Goal: Information Seeking & Learning: Check status

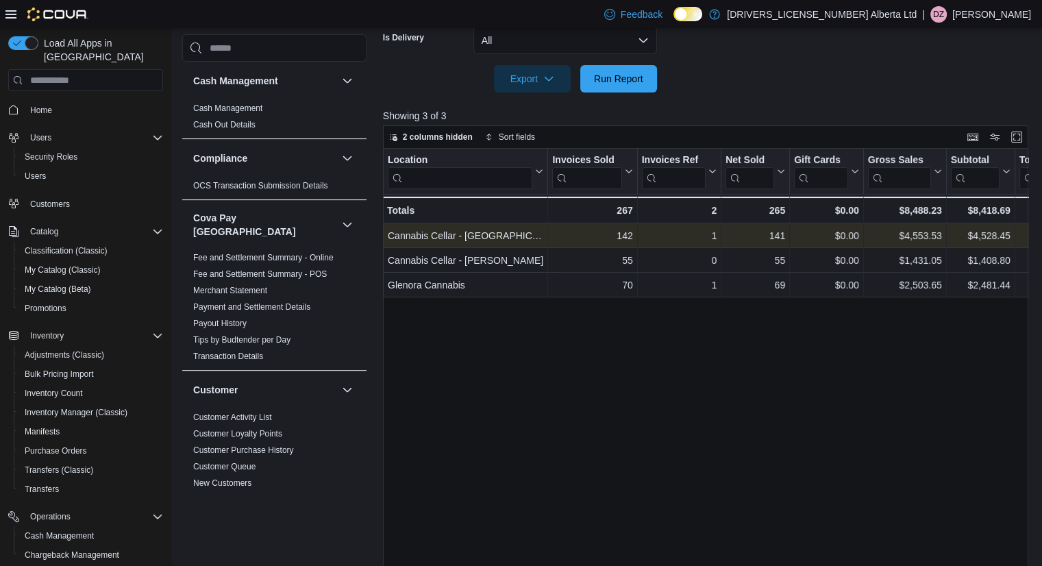
scroll to position [101, 0]
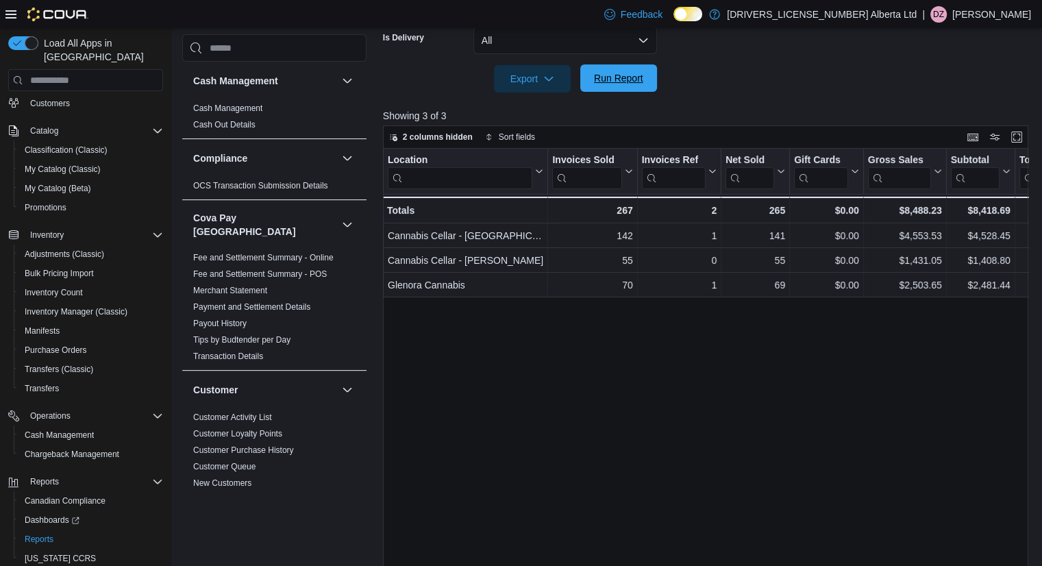
click at [625, 80] on span "Run Report" at bounding box center [618, 78] width 49 height 14
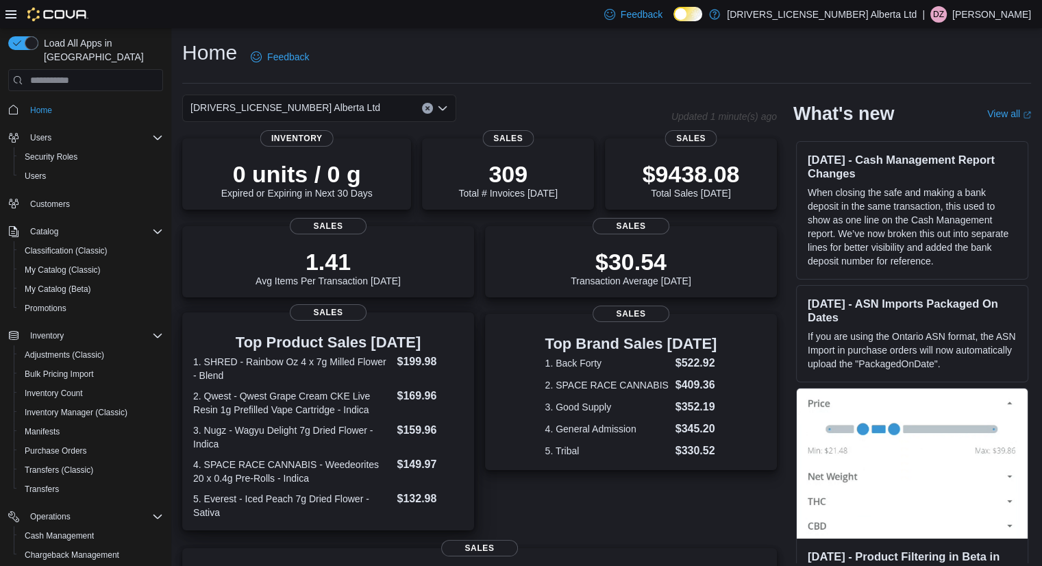
click at [291, 368] on dt "1. SHRED - Rainbow Oz 4 x 7g Milled Flower - Blend" at bounding box center [292, 368] width 198 height 27
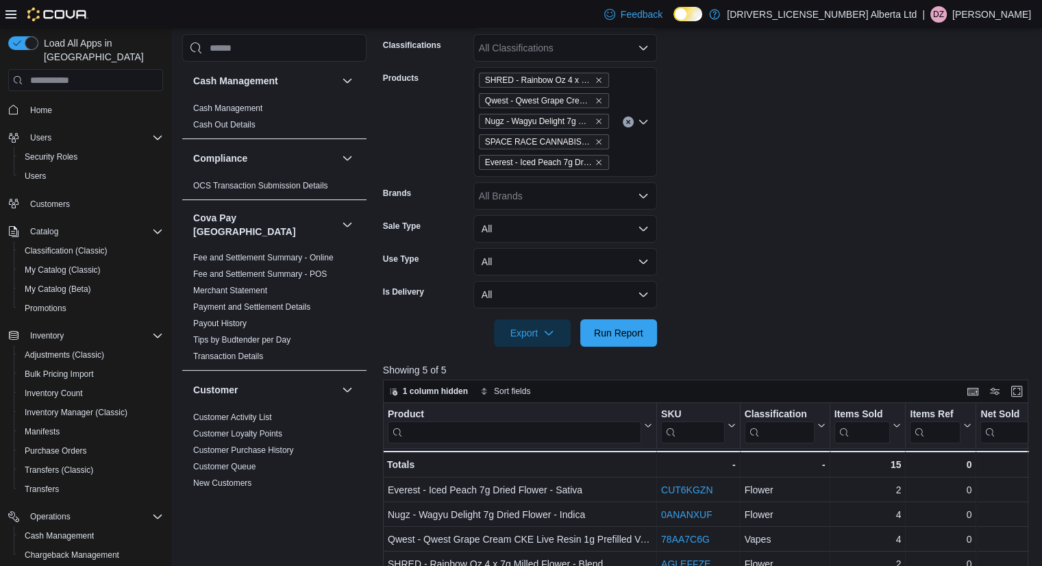
scroll to position [424, 0]
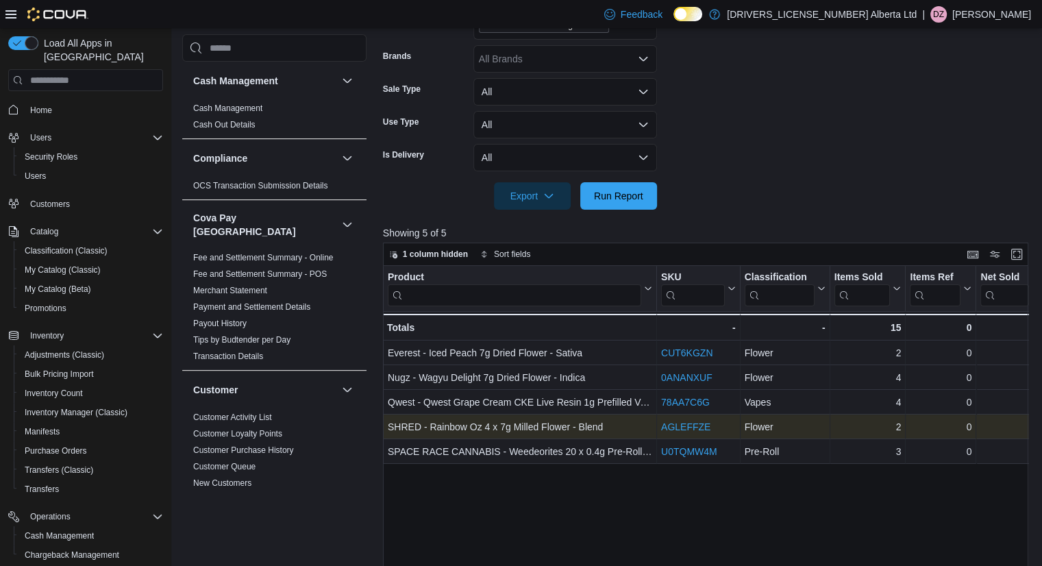
click at [689, 421] on link "AGLEFFZE" at bounding box center [685, 426] width 49 height 11
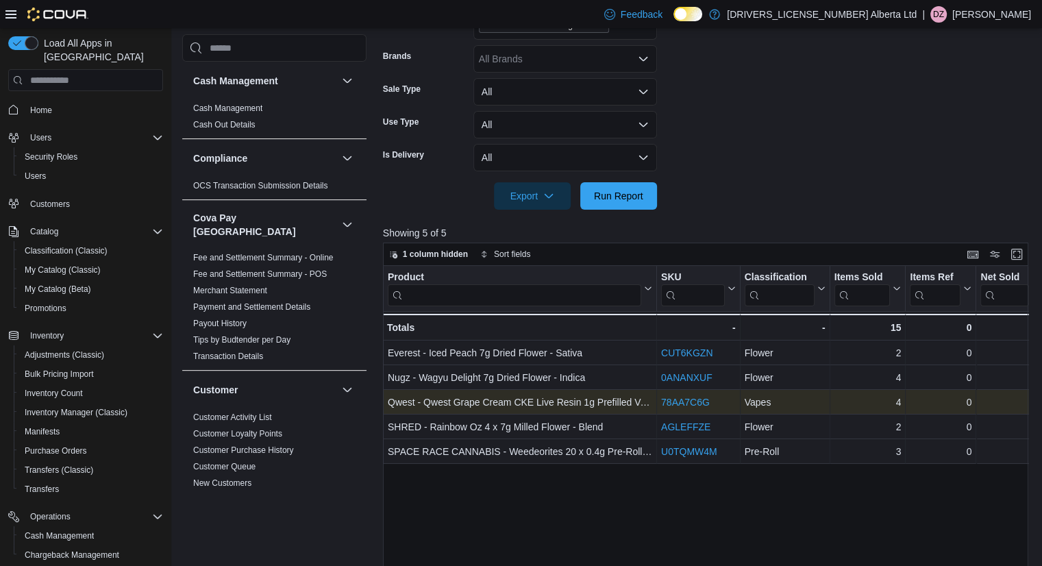
click at [687, 401] on link "78AA7C6G" at bounding box center [685, 402] width 49 height 11
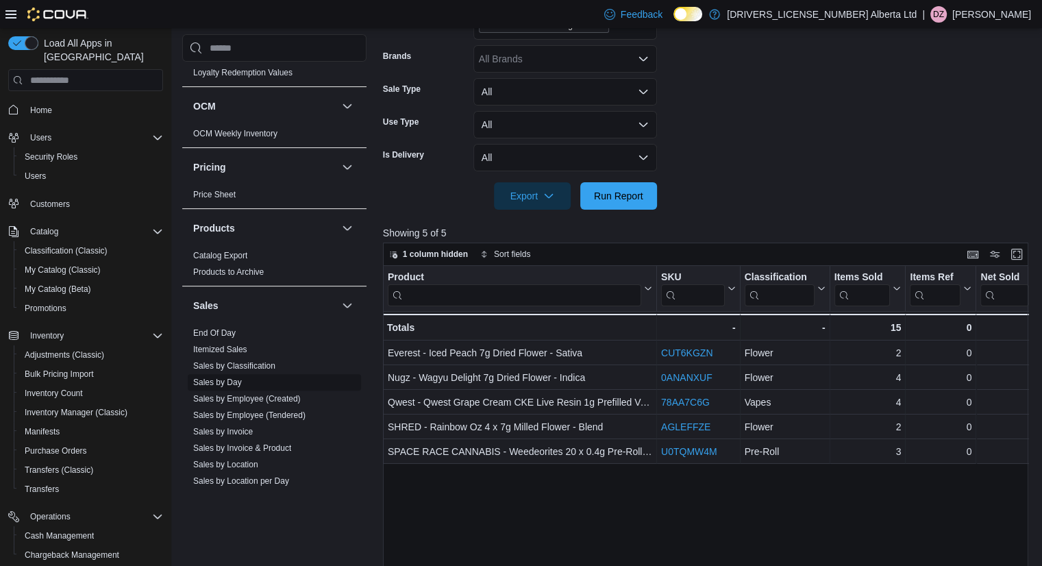
scroll to position [1055, 0]
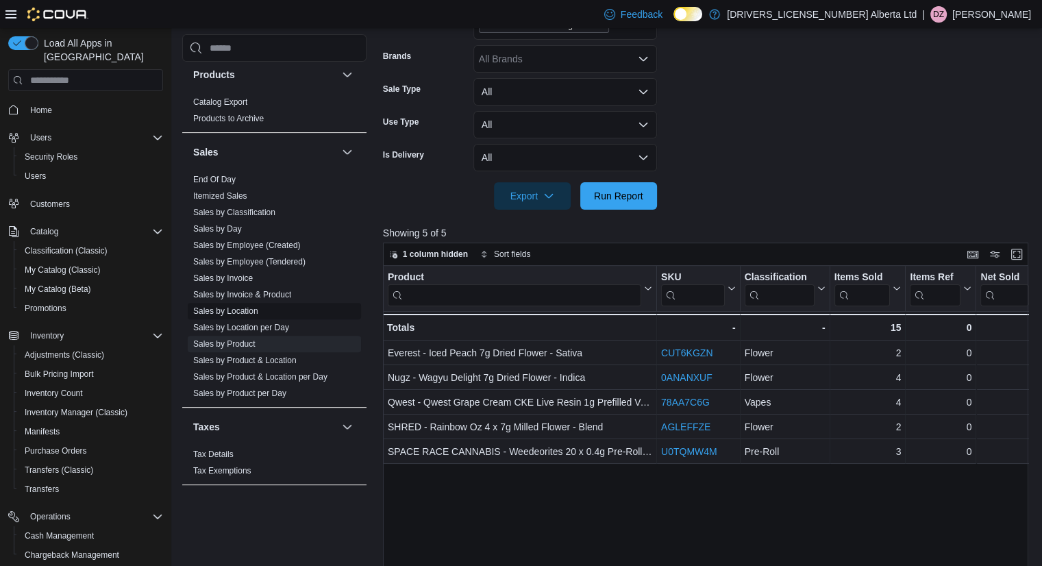
click at [244, 303] on span "Sales by Location" at bounding box center [274, 311] width 173 height 16
click at [240, 306] on link "Sales by Location" at bounding box center [225, 311] width 65 height 10
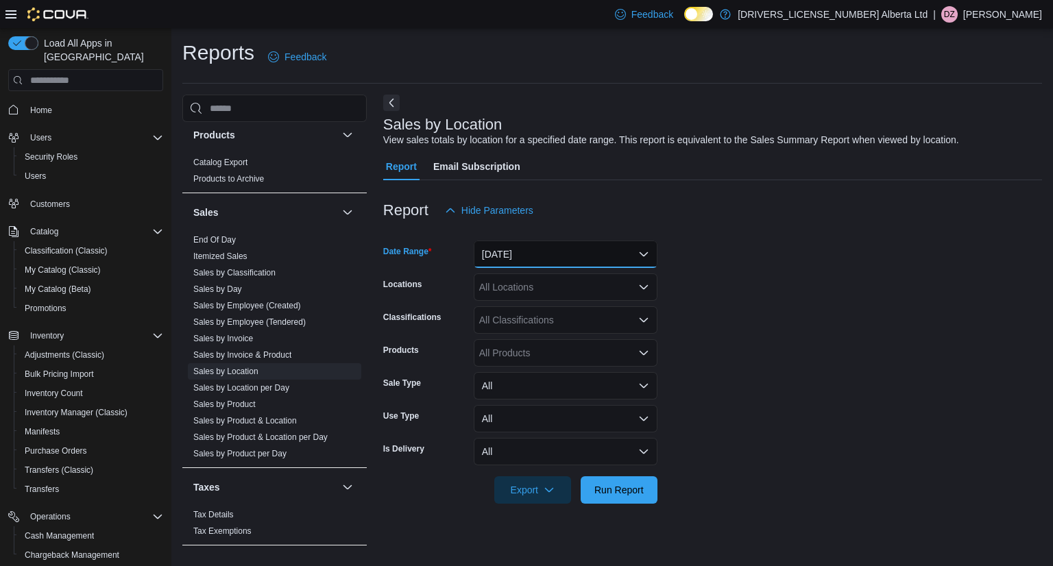
click at [624, 256] on button "Yesterday" at bounding box center [566, 254] width 184 height 27
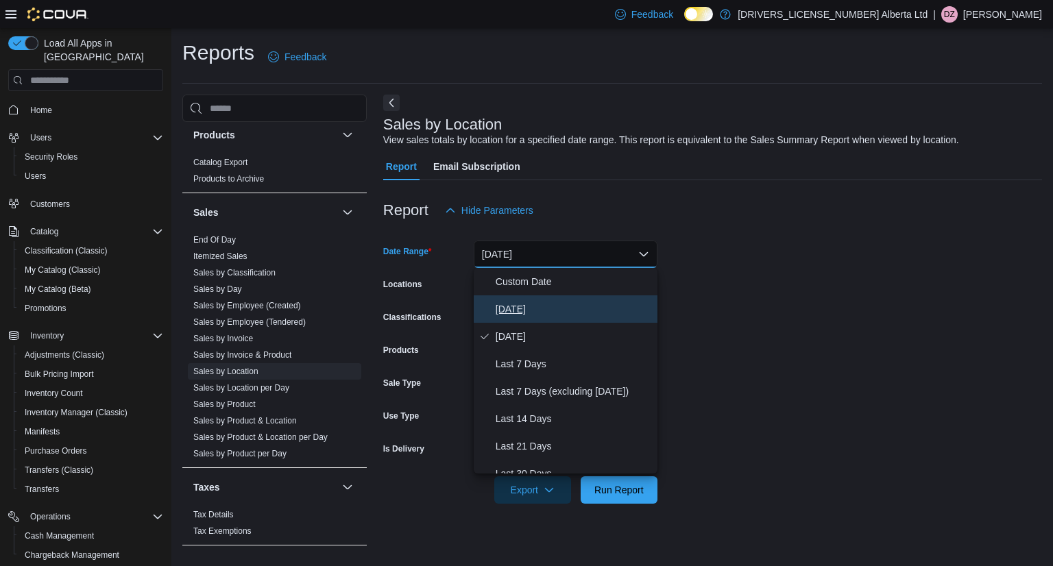
click at [524, 313] on span "Today" at bounding box center [573, 309] width 156 height 16
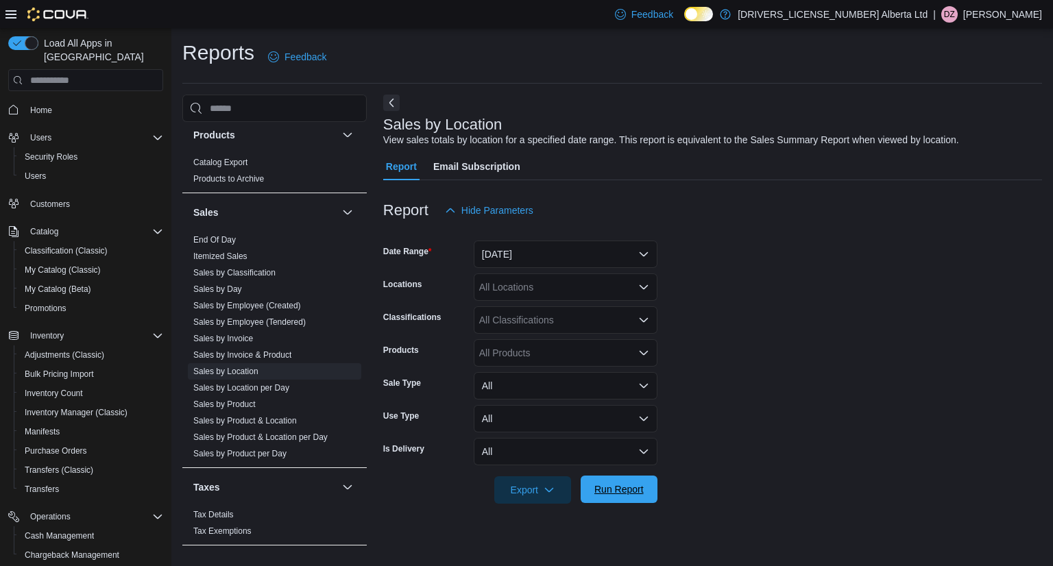
click at [611, 488] on span "Run Report" at bounding box center [618, 489] width 49 height 14
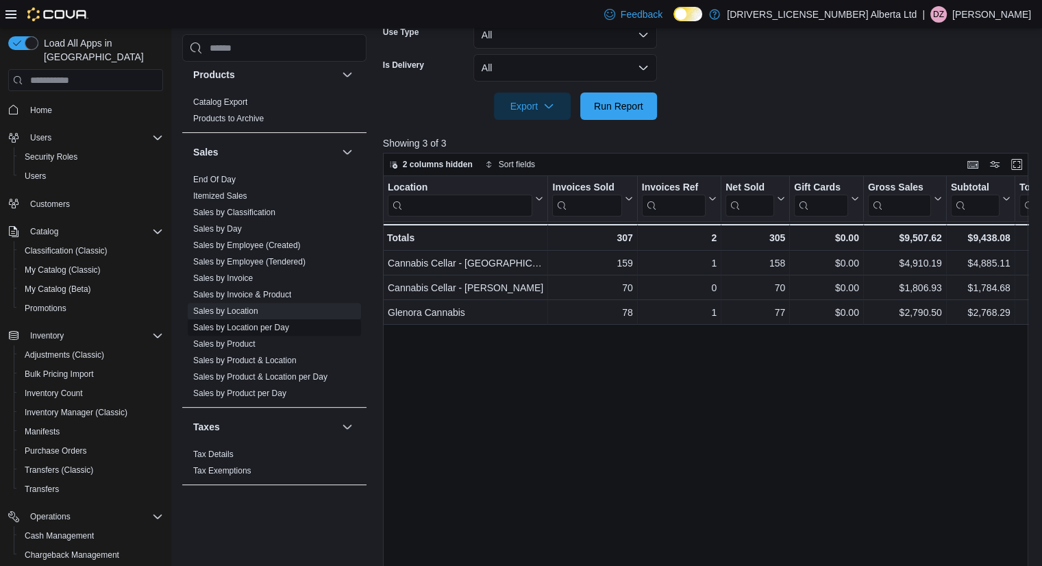
scroll to position [411, 0]
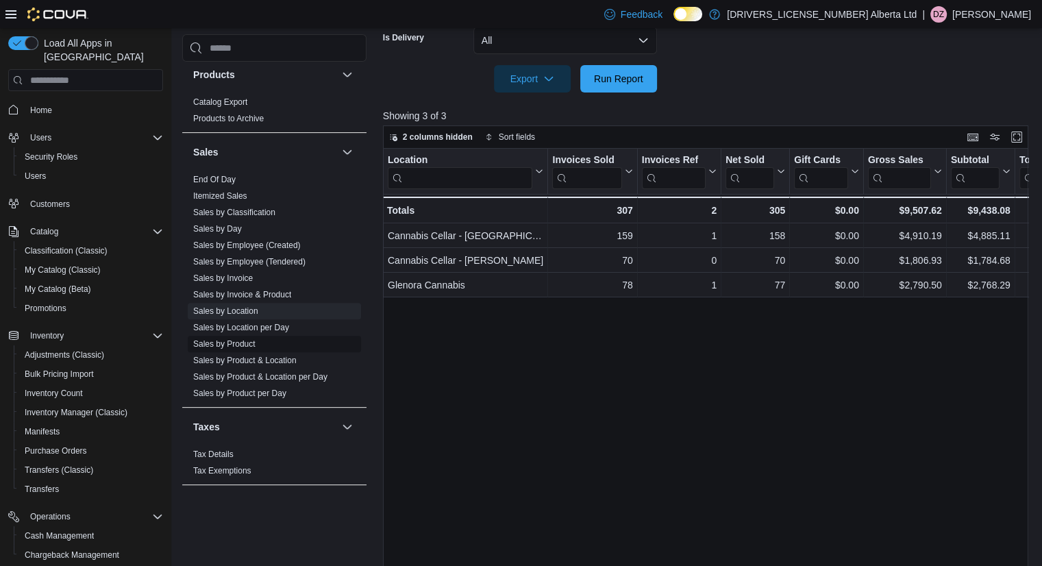
click at [252, 339] on span "Sales by Product" at bounding box center [224, 344] width 62 height 11
click at [252, 339] on link "Sales by Product" at bounding box center [224, 344] width 62 height 10
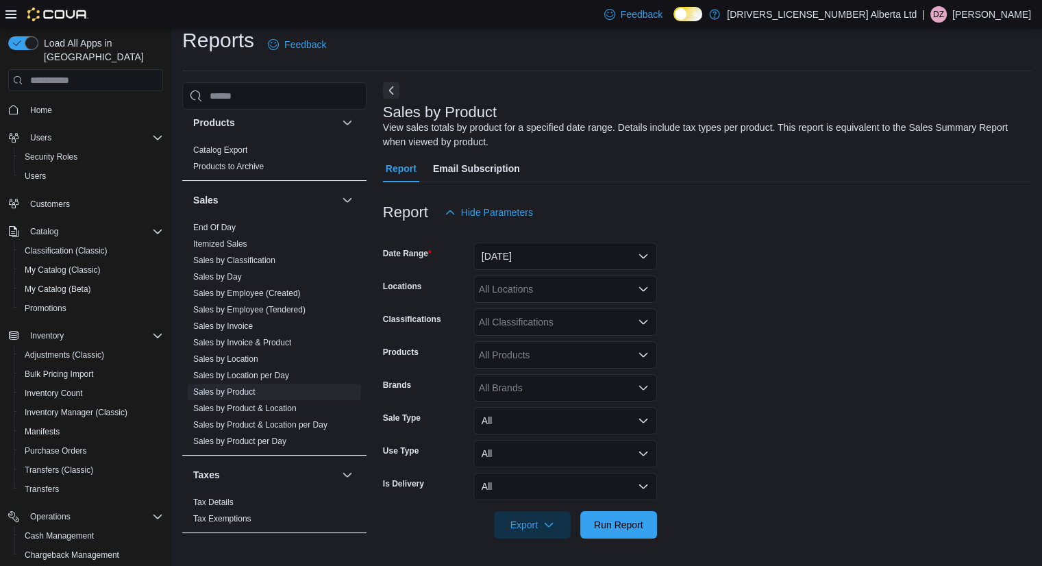
scroll to position [12, 0]
click at [598, 250] on button "Yesterday" at bounding box center [566, 256] width 184 height 27
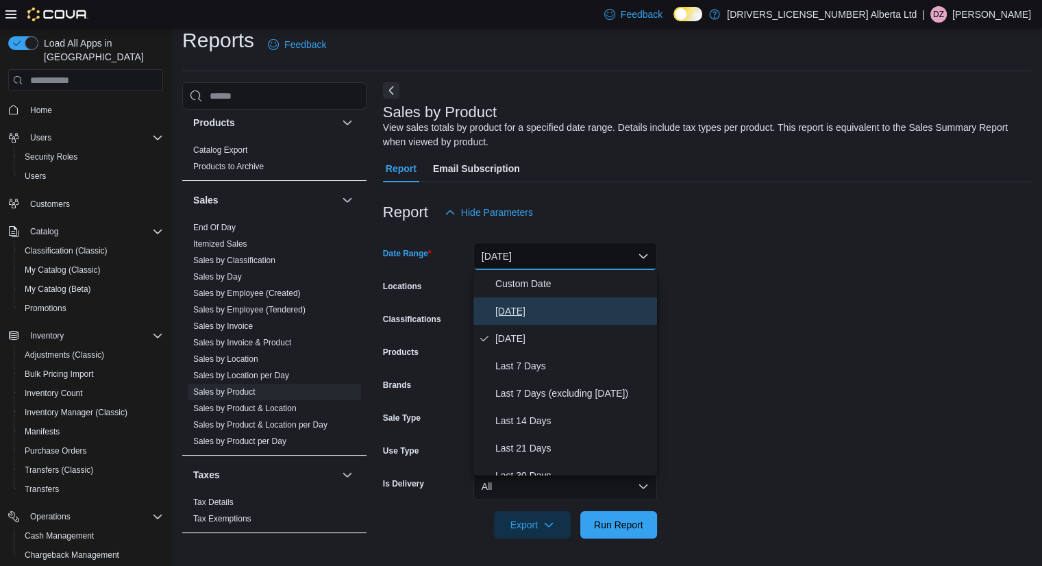
click at [548, 306] on span "Today" at bounding box center [573, 311] width 156 height 16
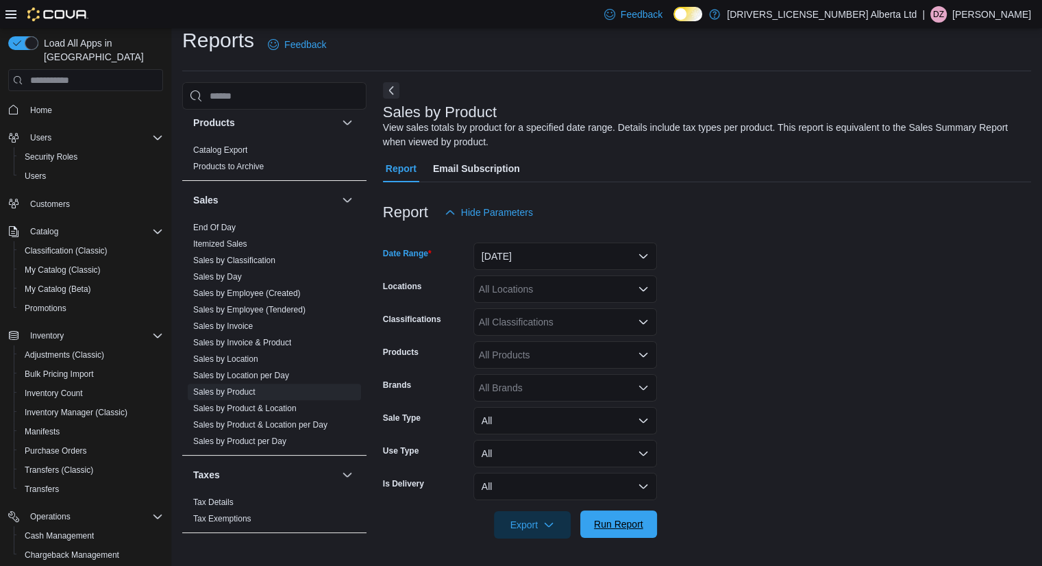
click at [628, 519] on span "Run Report" at bounding box center [618, 524] width 49 height 14
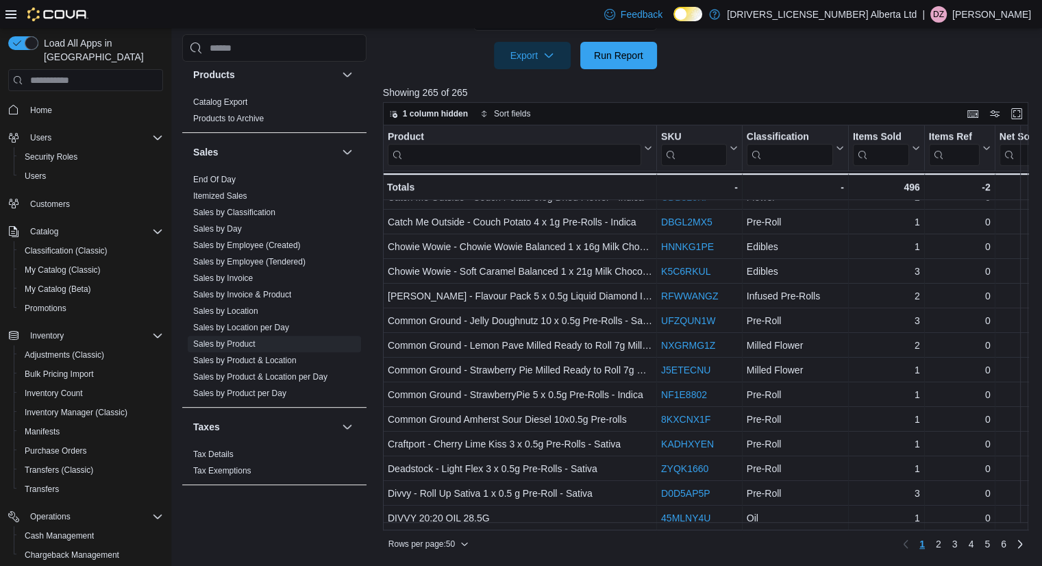
scroll to position [910, 0]
click at [942, 541] on link "2" at bounding box center [939, 544] width 16 height 22
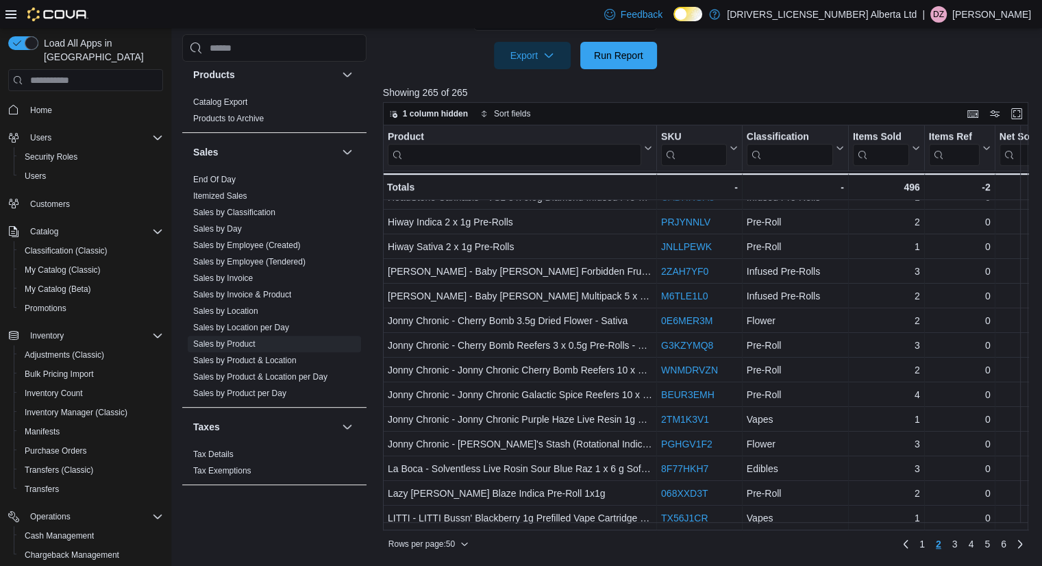
drag, startPoint x: 1035, startPoint y: 437, endPoint x: 1036, endPoint y: 449, distance: 11.7
click at [1036, 449] on div "1 column hidden Sort fields Product Click to view column header actions SKU Cli…" at bounding box center [709, 328] width 652 height 453
click at [958, 546] on span "3" at bounding box center [955, 544] width 5 height 14
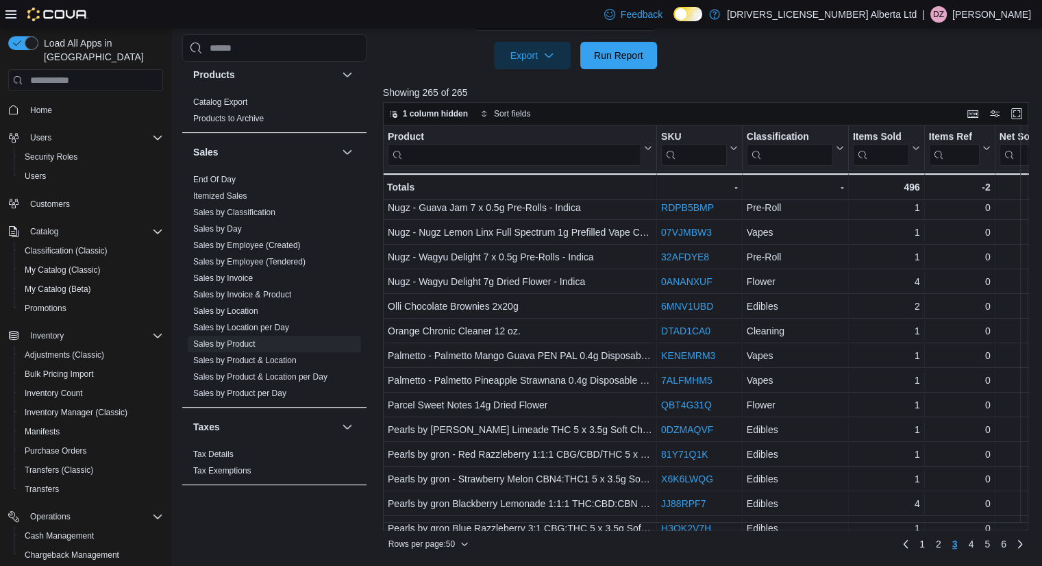
scroll to position [559, 0]
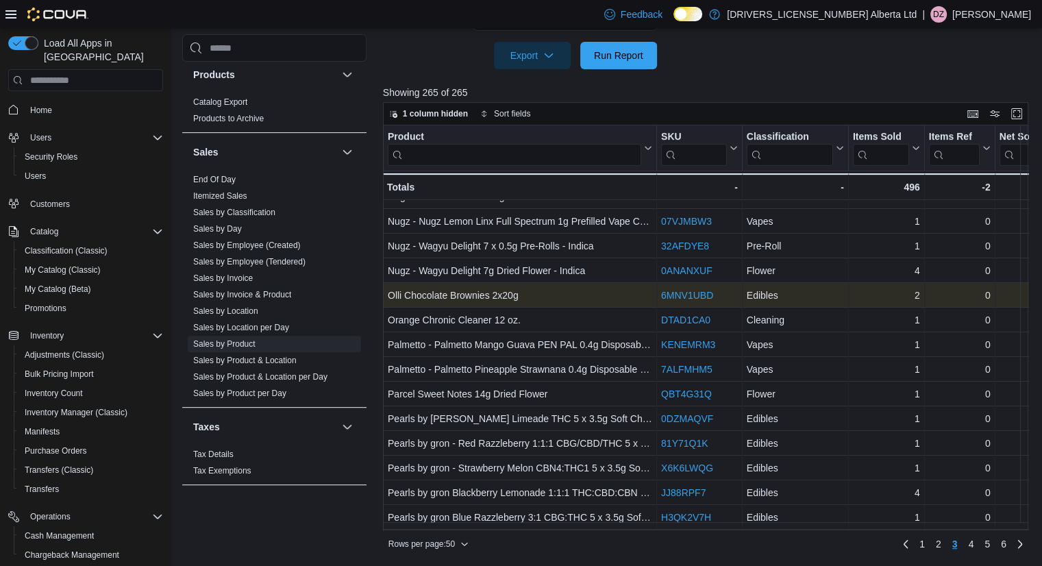
click at [697, 297] on link "6MNV1UBD" at bounding box center [687, 295] width 52 height 11
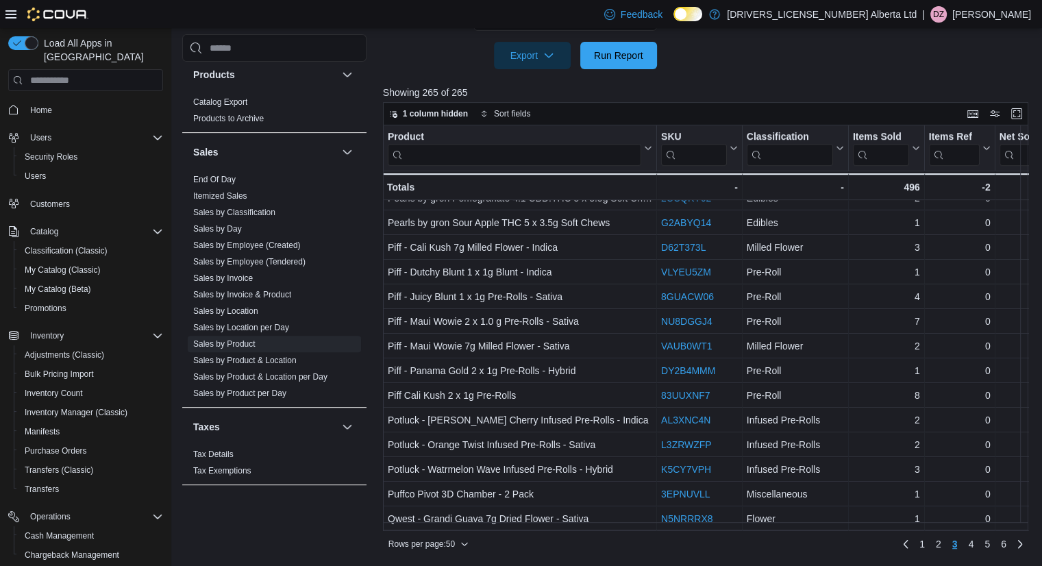
scroll to position [910, 0]
click at [974, 543] on span "4" at bounding box center [970, 544] width 5 height 14
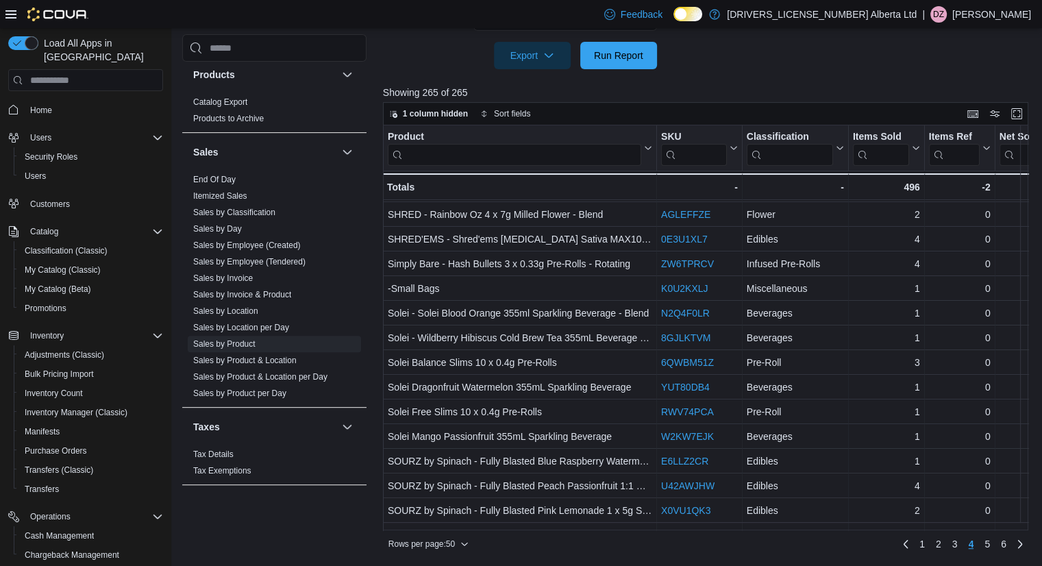
scroll to position [160, 0]
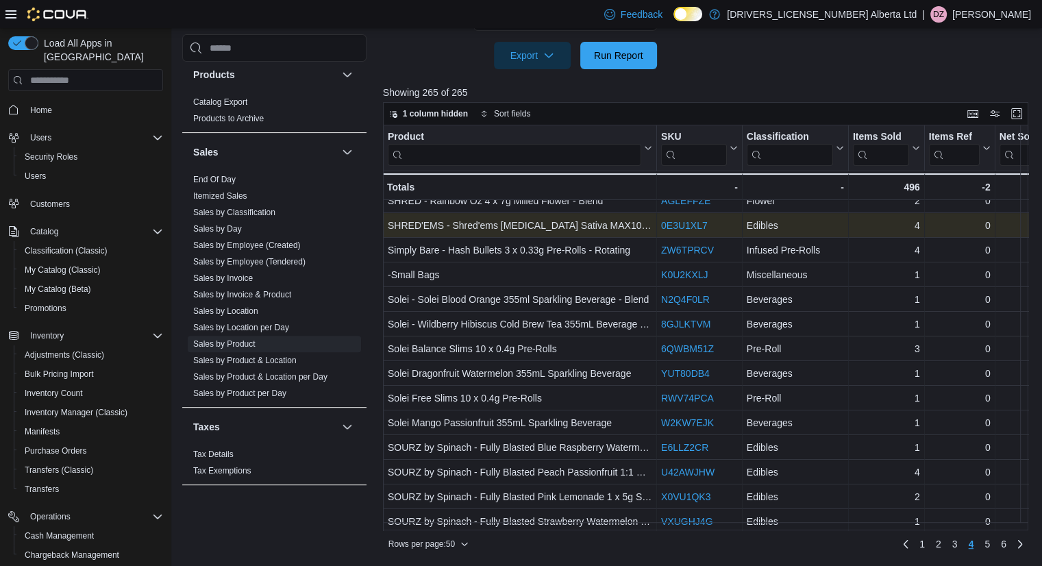
click at [694, 228] on link "0E3U1XL7" at bounding box center [684, 225] width 47 height 11
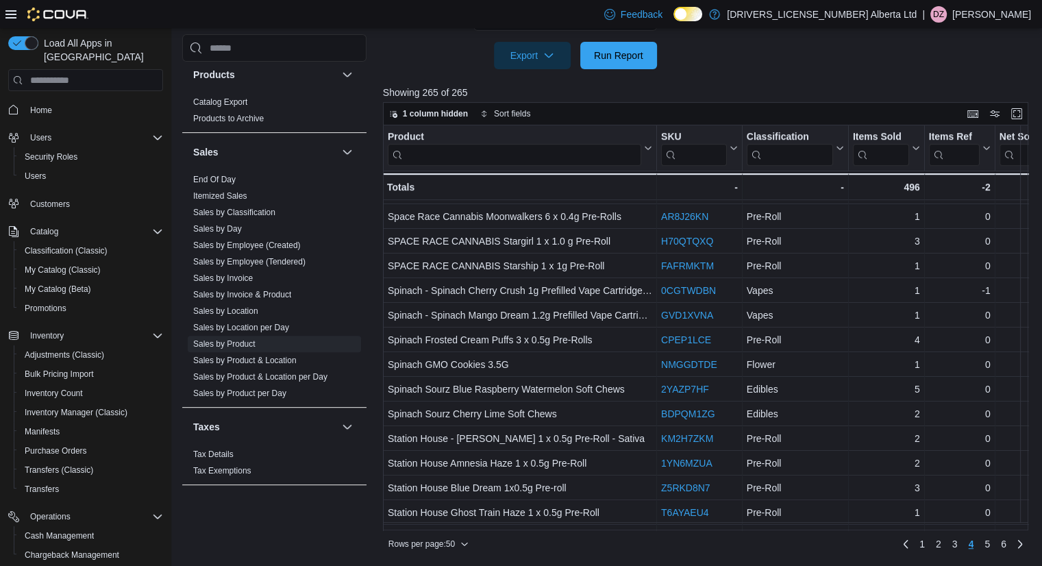
scroll to position [910, 0]
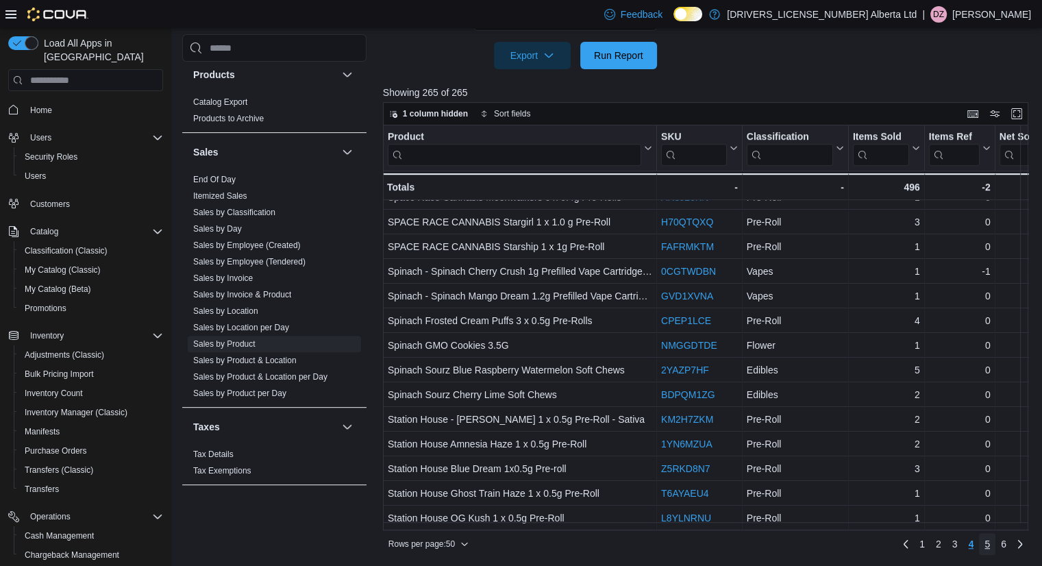
click at [990, 549] on span "5" at bounding box center [987, 544] width 5 height 14
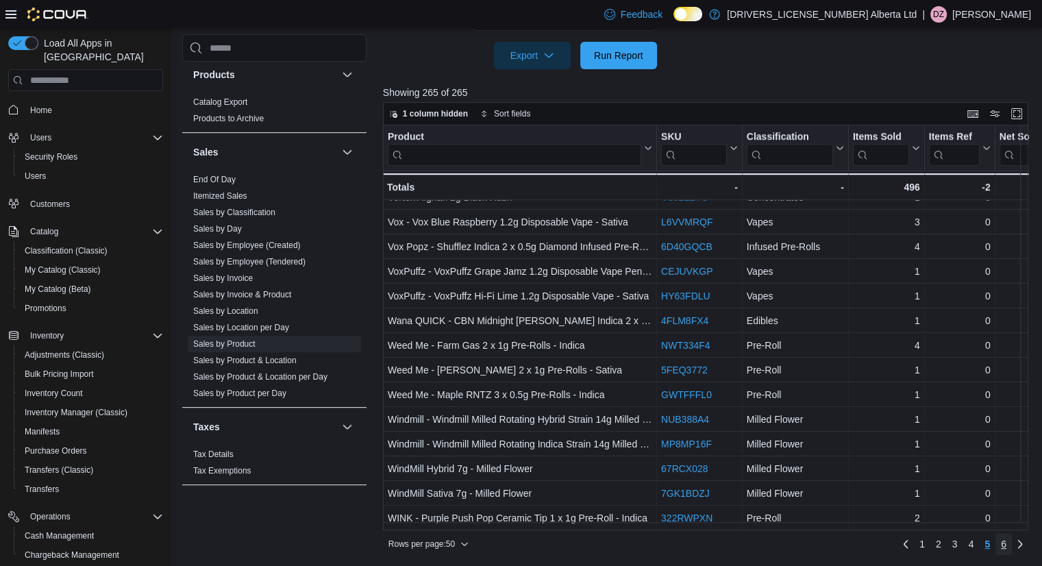
click at [1007, 544] on span "6" at bounding box center [1003, 544] width 5 height 14
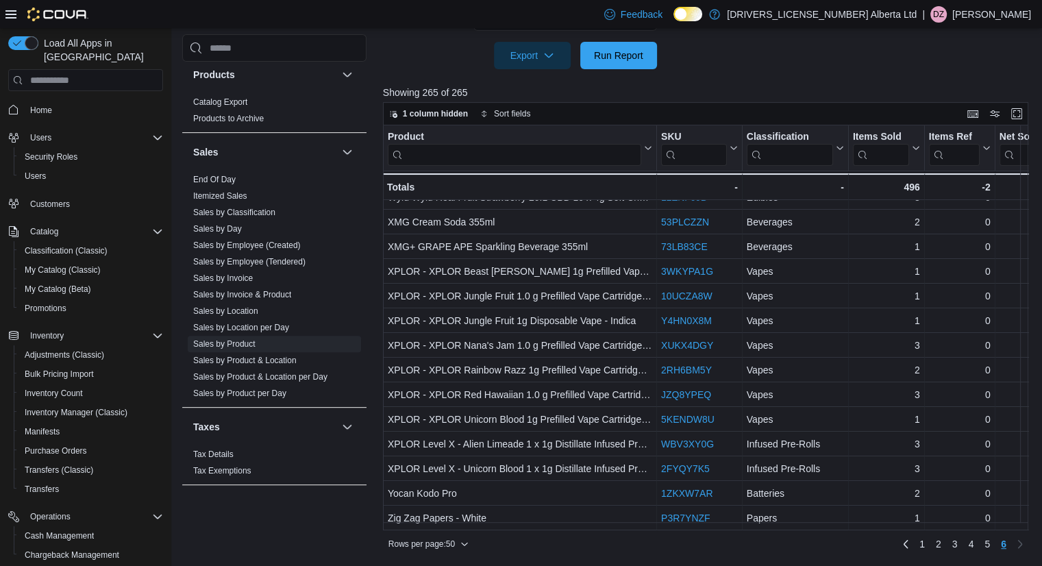
scroll to position [0, 0]
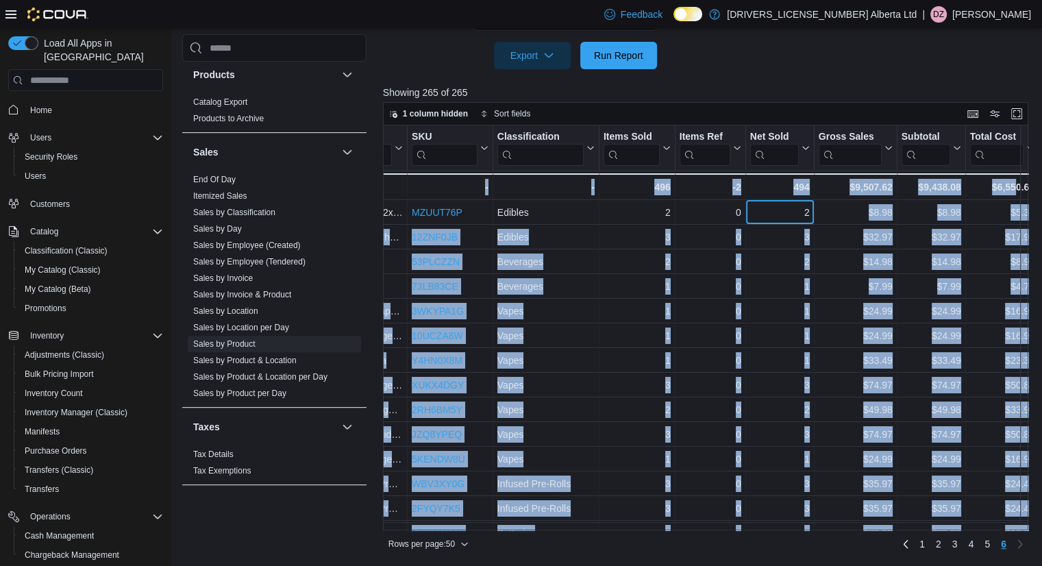
drag, startPoint x: 1025, startPoint y: 206, endPoint x: 1023, endPoint y: 228, distance: 22.0
click at [1023, 228] on div "Product Click to view column header actions SKU Click to view column header act…" at bounding box center [709, 327] width 652 height 405
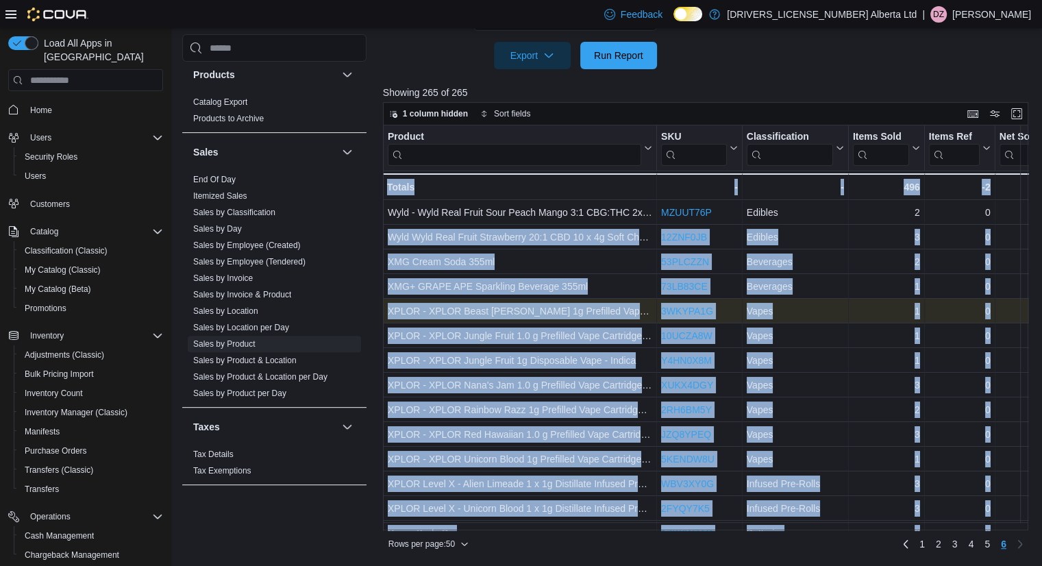
click at [879, 316] on div "1" at bounding box center [886, 311] width 67 height 16
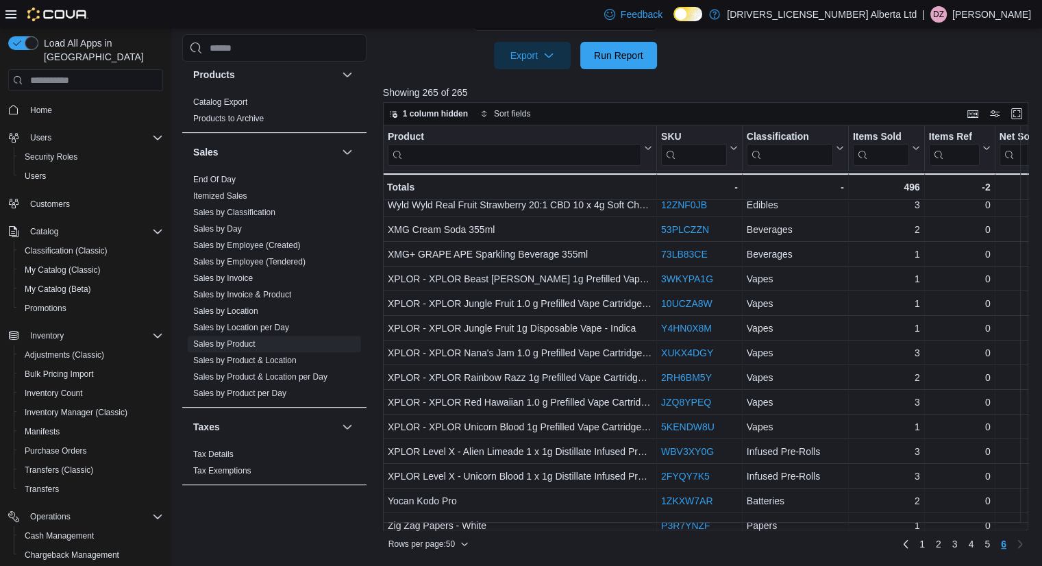
scroll to position [47, 0]
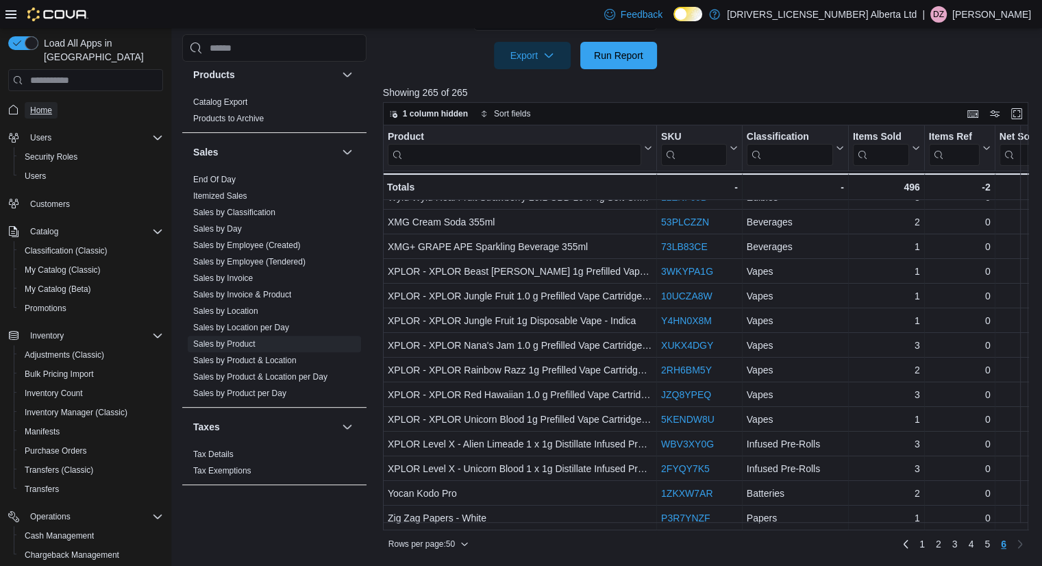
click at [39, 105] on span "Home" at bounding box center [41, 110] width 22 height 11
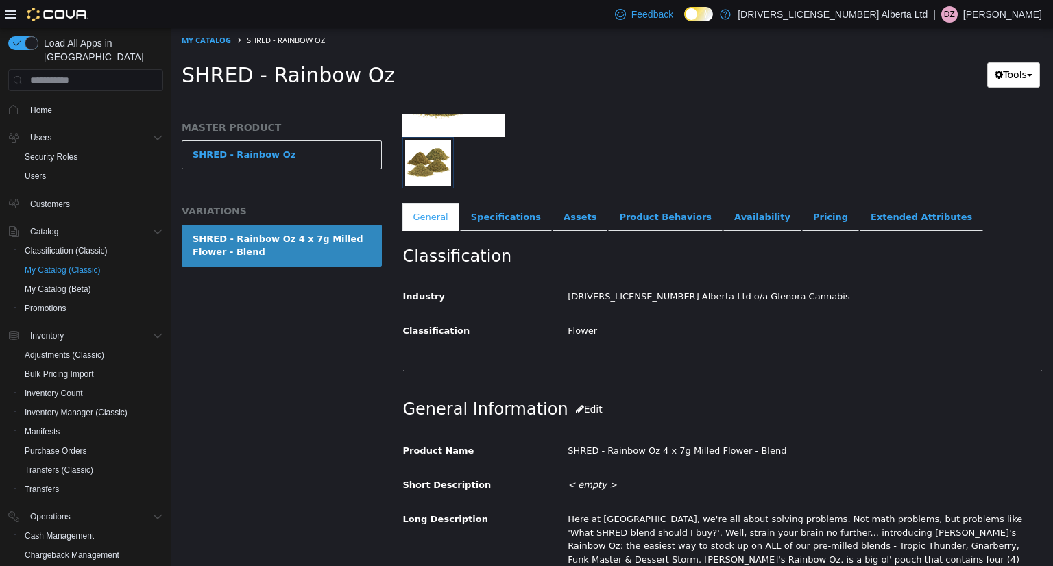
scroll to position [137, 0]
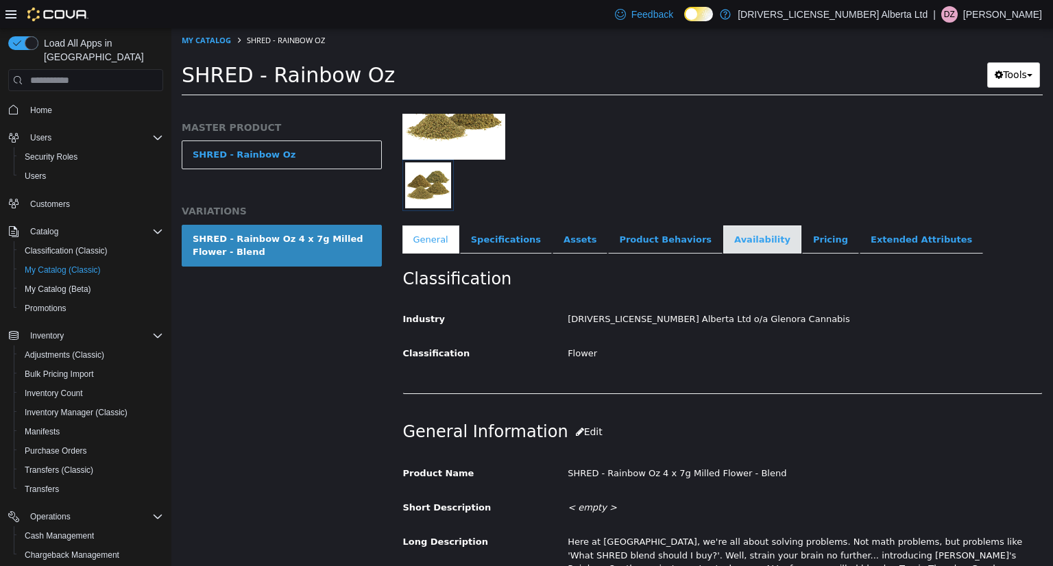
click at [734, 237] on link "Availability" at bounding box center [762, 239] width 78 height 29
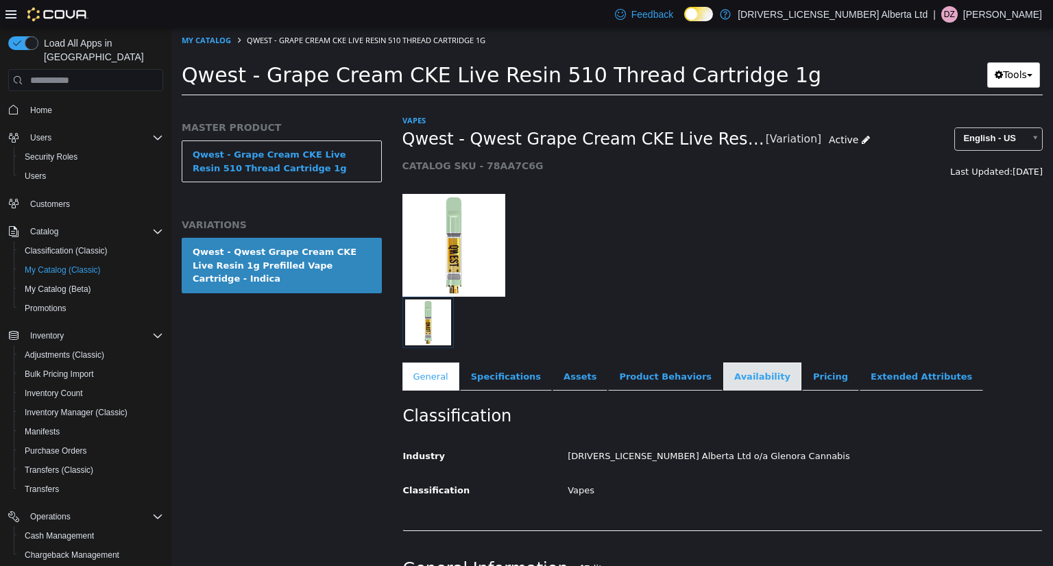
click at [723, 387] on link "Availability" at bounding box center [762, 377] width 78 height 29
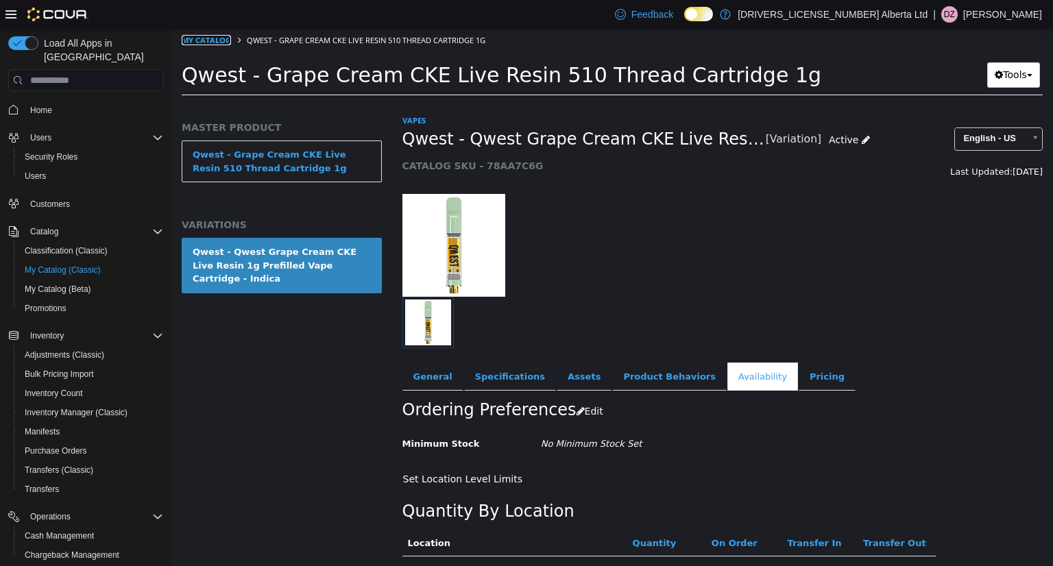
click at [209, 45] on link "My Catalog" at bounding box center [206, 40] width 49 height 10
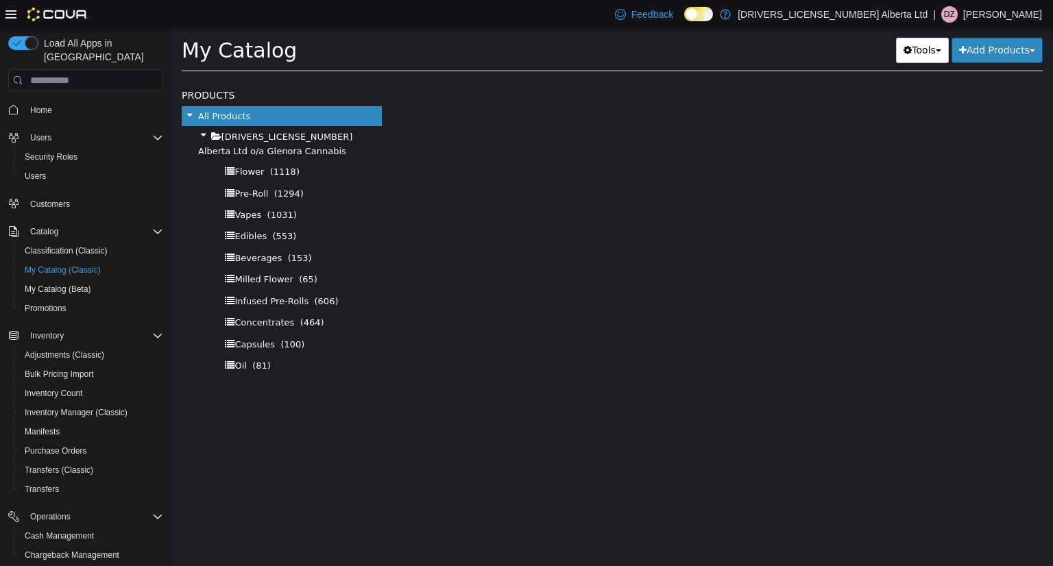
select select "**********"
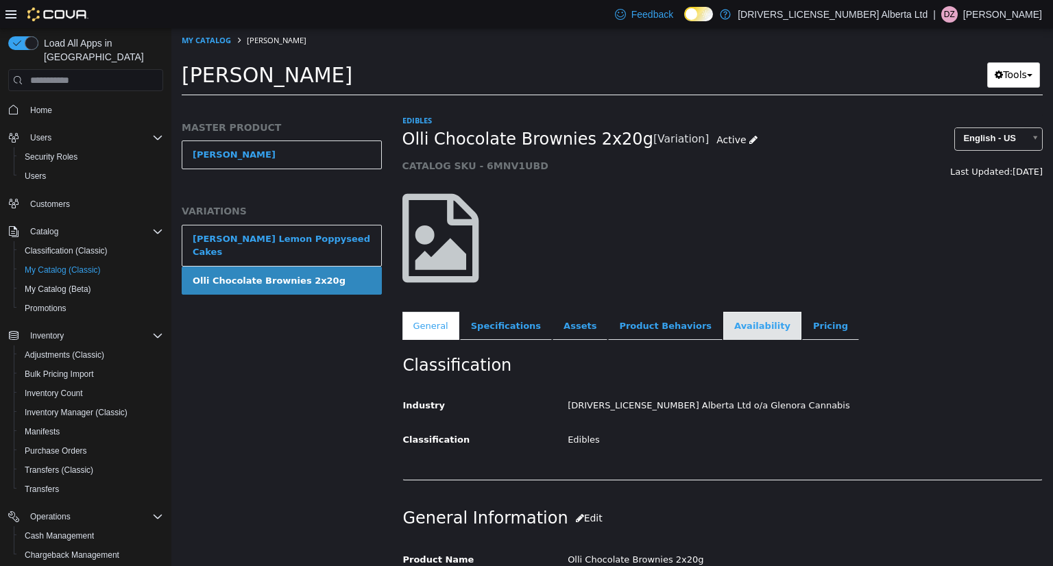
click at [723, 319] on link "Availability" at bounding box center [762, 326] width 78 height 29
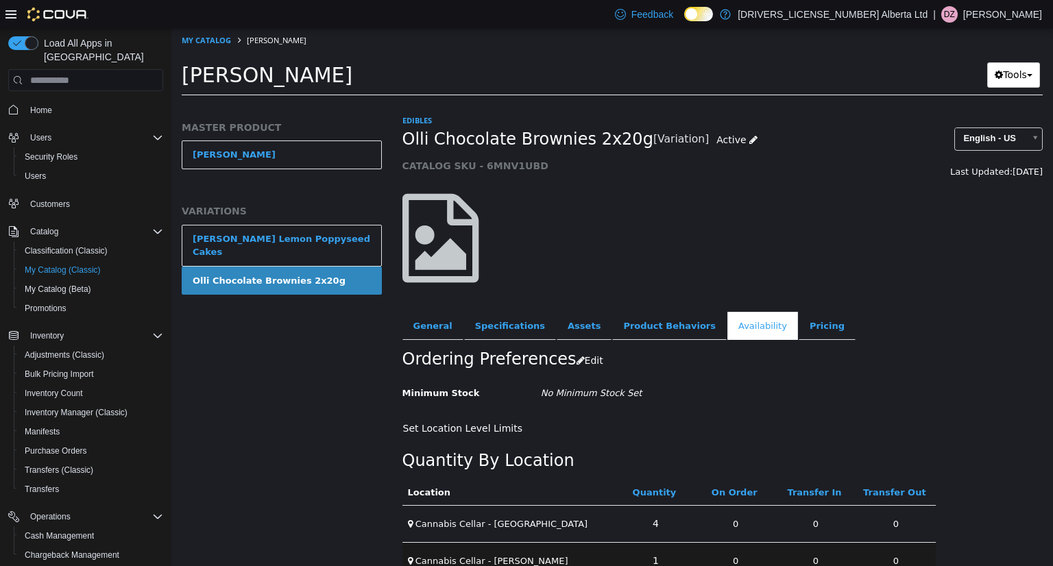
scroll to position [63, 0]
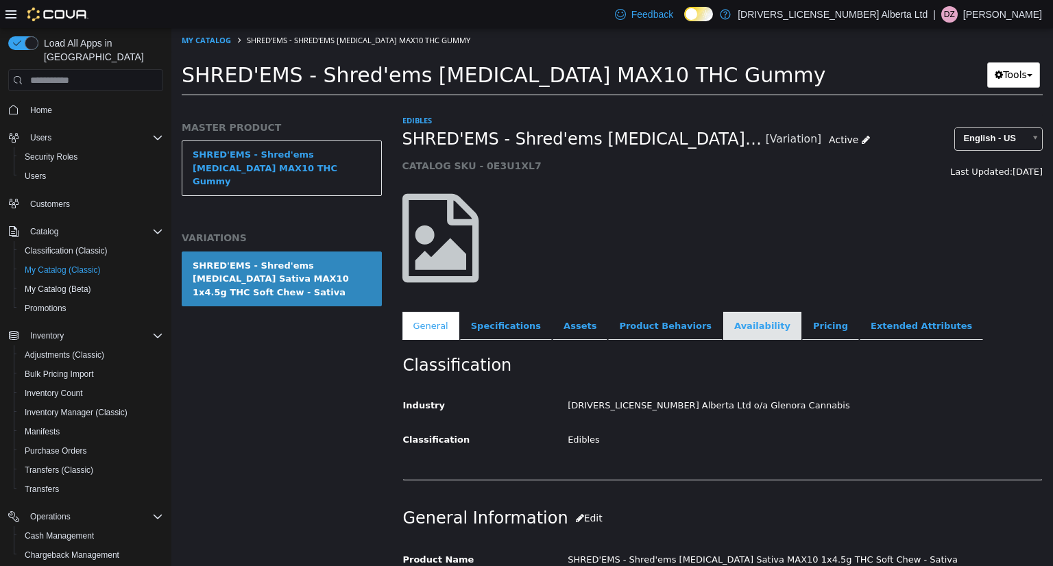
click at [729, 332] on link "Availability" at bounding box center [762, 326] width 78 height 29
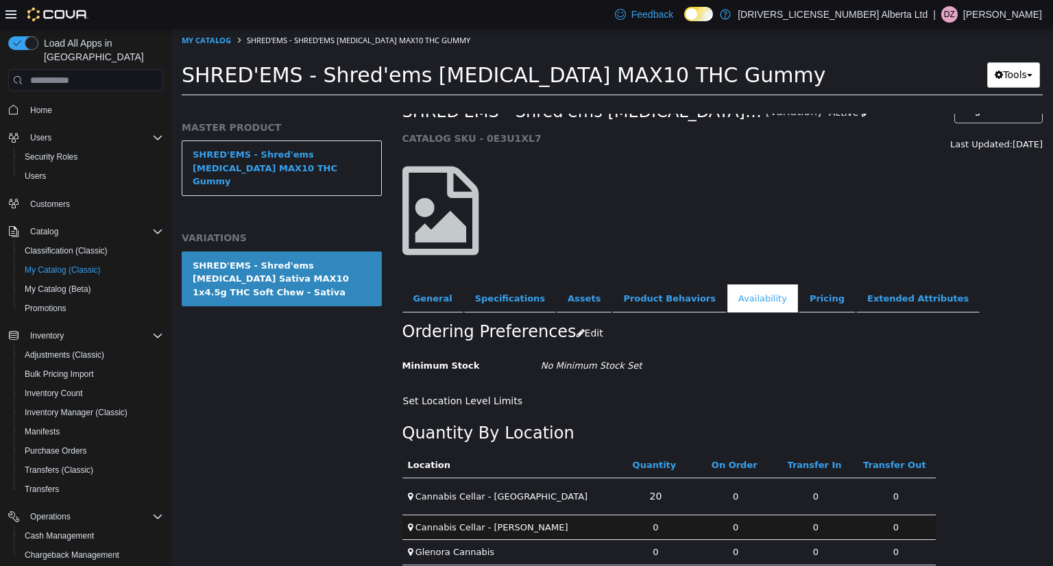
scroll to position [40, 0]
